Goal: Obtain resource: Obtain resource

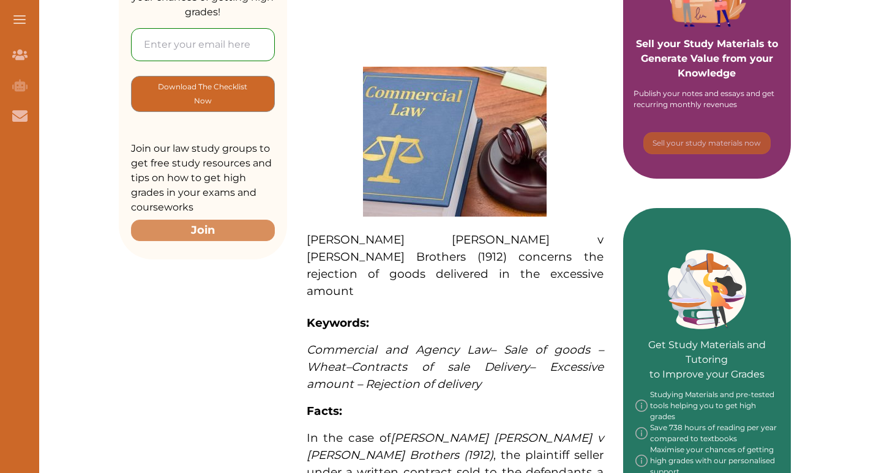
scroll to position [61, 0]
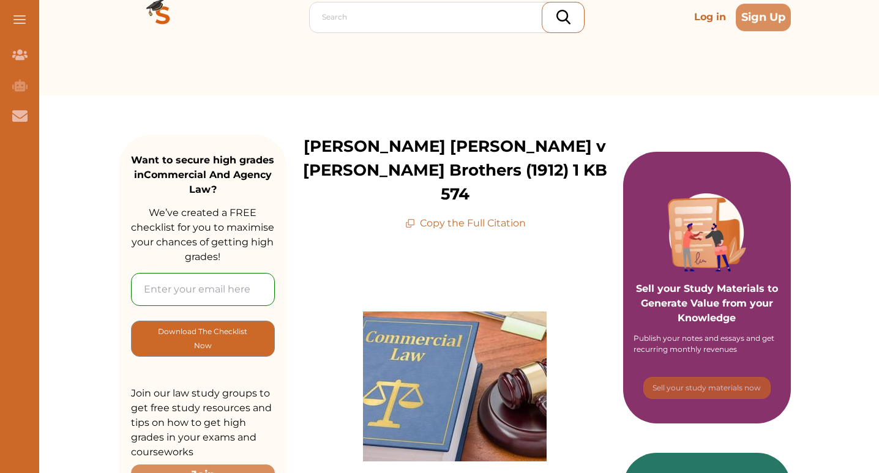
click at [439, 216] on p "Copy the Full Citation" at bounding box center [465, 223] width 121 height 15
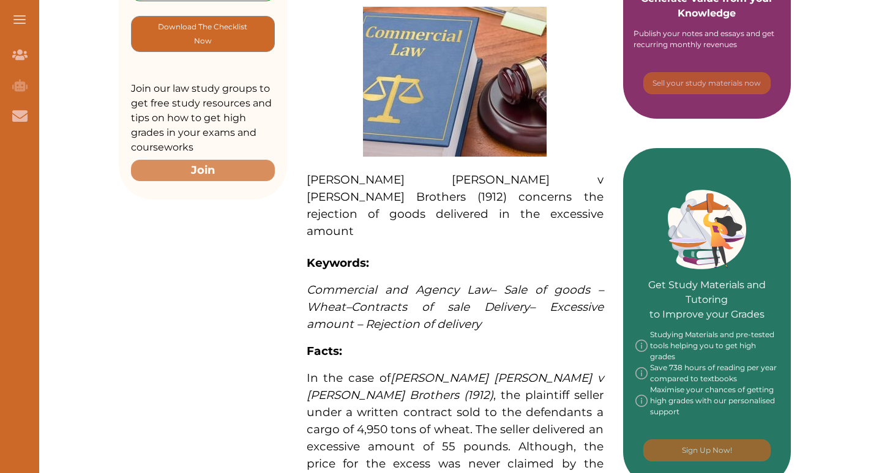
scroll to position [367, 0]
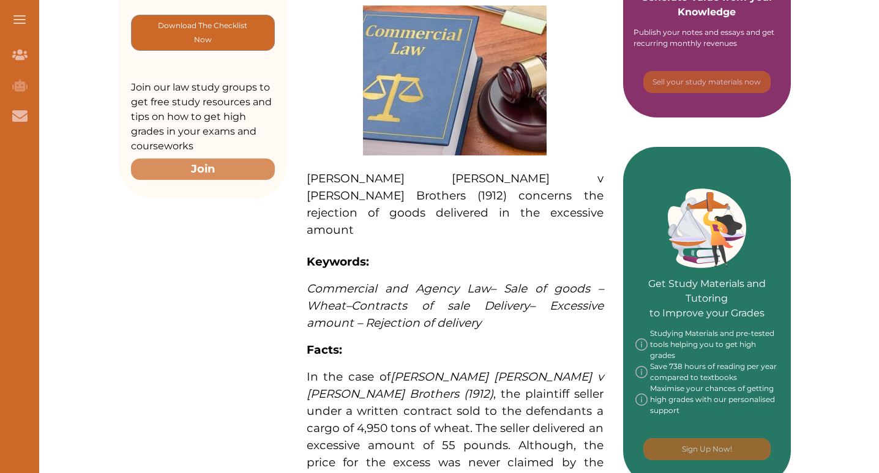
drag, startPoint x: 329, startPoint y: 146, endPoint x: 455, endPoint y: 274, distance: 179.5
click at [439, 274] on div "[PERSON_NAME] [PERSON_NAME] v [PERSON_NAME] Brothers (1912) concerns the reject…" at bounding box center [455, 424] width 336 height 999
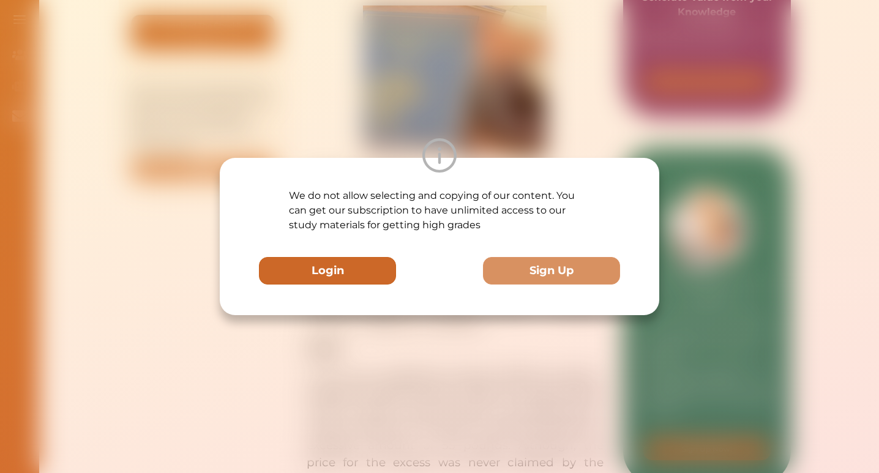
click at [342, 264] on button "Login" at bounding box center [327, 271] width 137 height 28
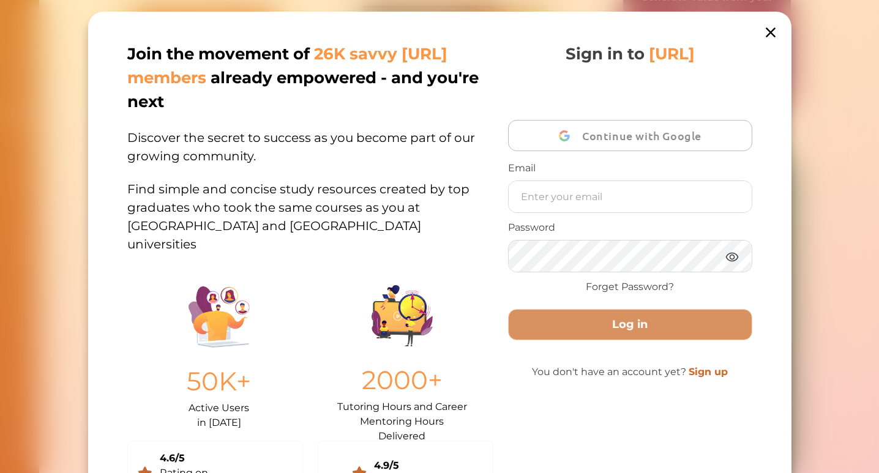
click at [439, 32] on icon at bounding box center [769, 32] width 17 height 17
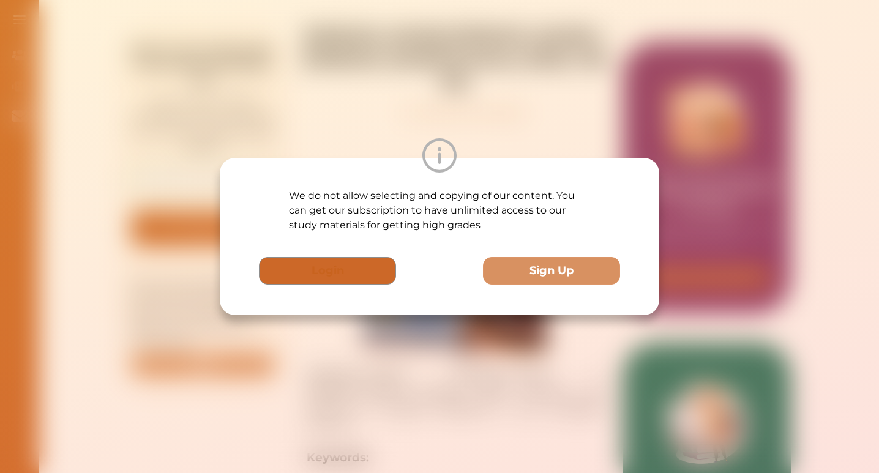
scroll to position [0, 0]
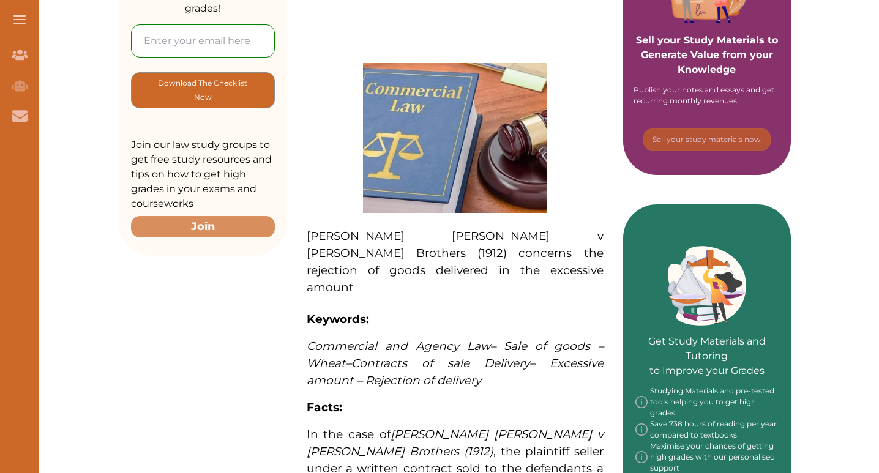
scroll to position [306, 0]
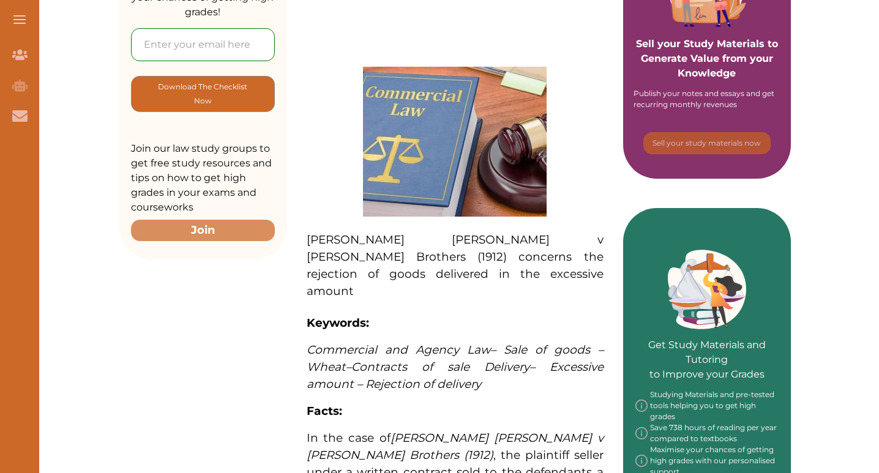
drag, startPoint x: 327, startPoint y: 213, endPoint x: 438, endPoint y: 352, distance: 178.0
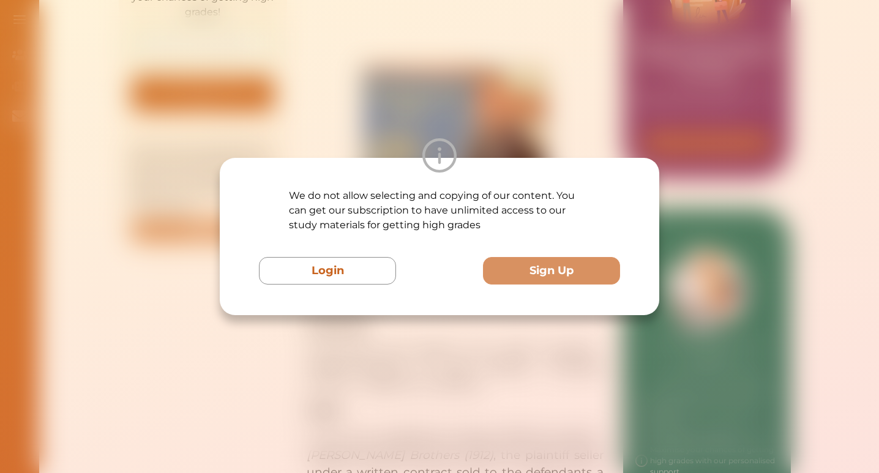
click at [423, 384] on div "We do not allow selecting and copying of our content. You can get our subscript…" at bounding box center [439, 236] width 879 height 473
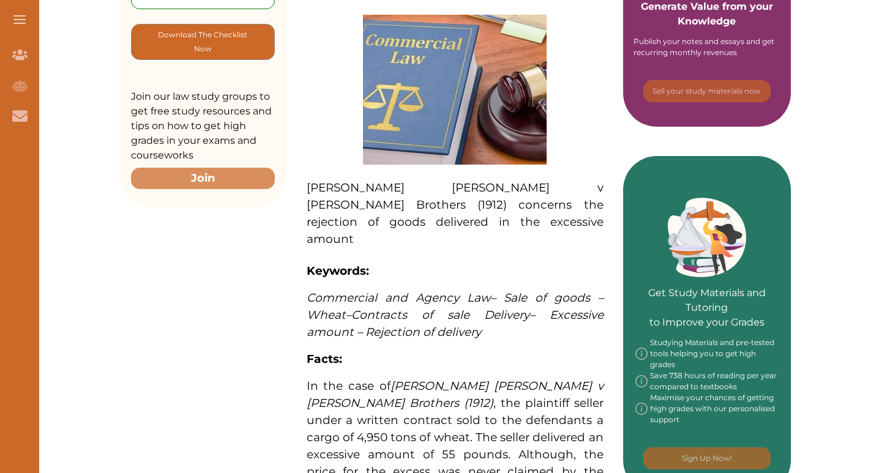
scroll to position [428, 0]
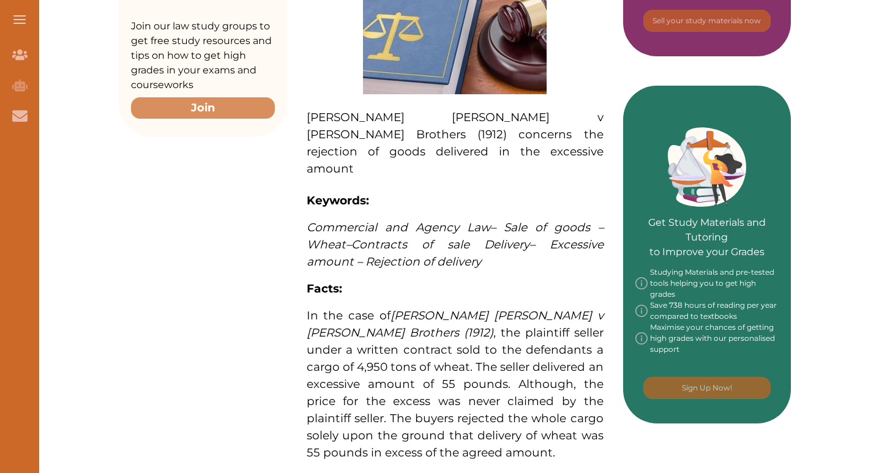
drag, startPoint x: 331, startPoint y: 86, endPoint x: 463, endPoint y: 296, distance: 248.5
click at [463, 296] on p "[PERSON_NAME] [PERSON_NAME] v [PERSON_NAME] Brothers (1912) concerns the reject…" at bounding box center [455, 403] width 297 height 918
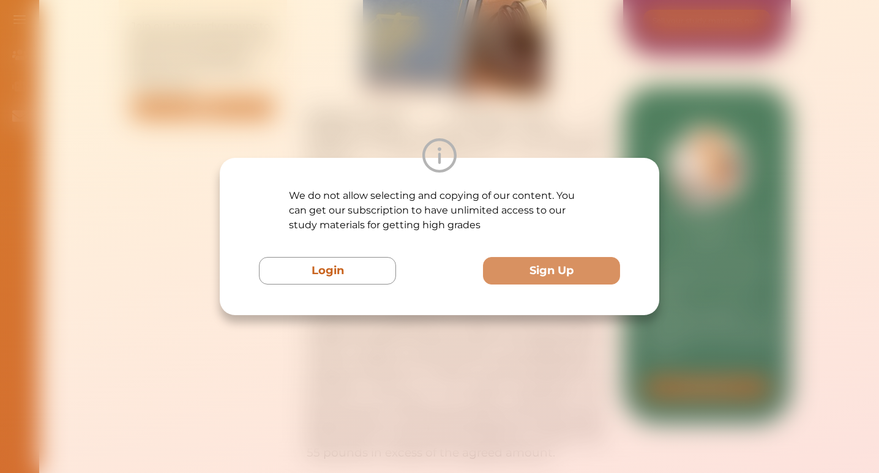
click at [402, 313] on div "We do not allow selecting and copying of our content. You can get our subscript…" at bounding box center [439, 236] width 439 height 157
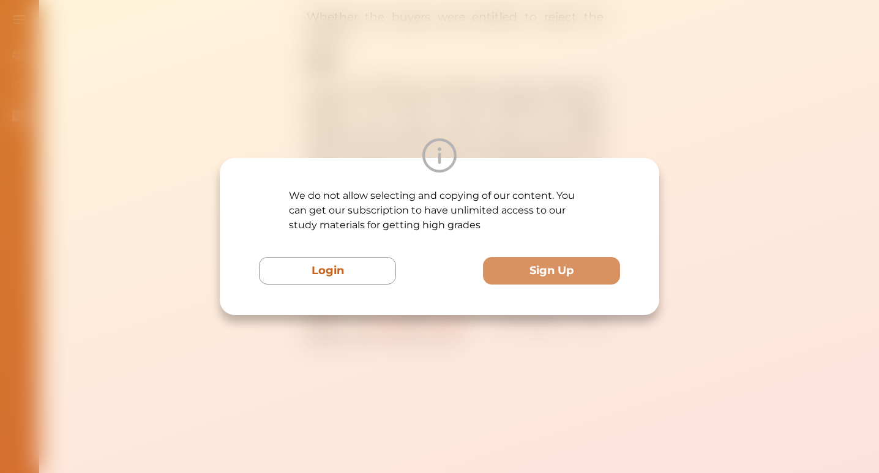
click at [388, 394] on div "We do not allow selecting and copying of our content. You can get our subscript…" at bounding box center [439, 236] width 879 height 473
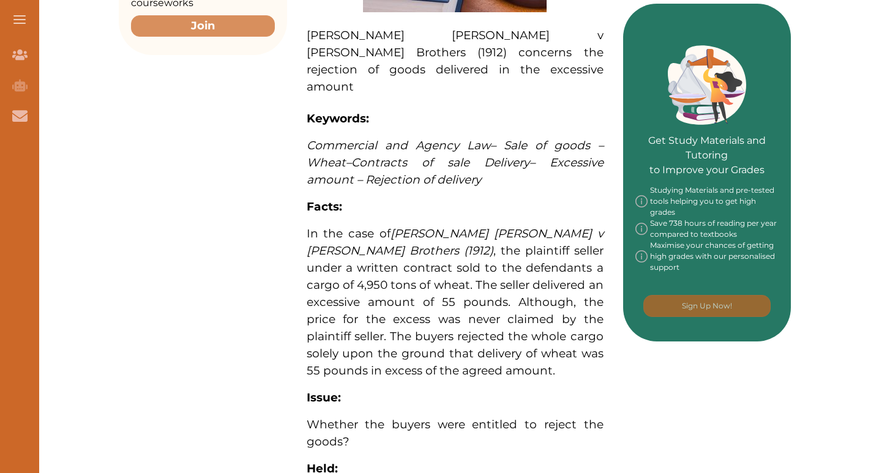
scroll to position [489, 0]
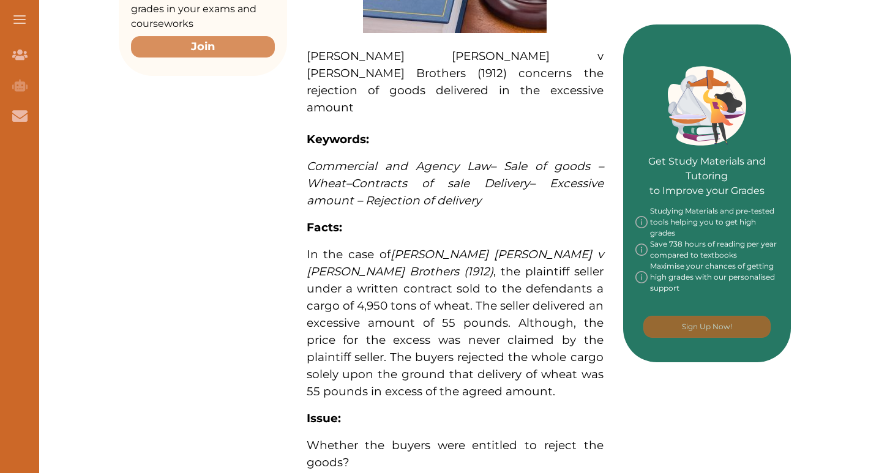
drag, startPoint x: 880, startPoint y: 166, endPoint x: 880, endPoint y: 186, distance: 20.2
click at [878, 186] on html "Join Our Team Join Our Team AI Tutor (Coming Soon) AI Tutor Contact Us Contact …" at bounding box center [439, 310] width 879 height 1599
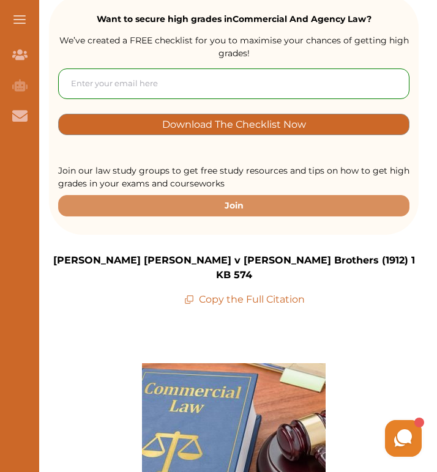
scroll to position [0, 0]
